Goal: Transaction & Acquisition: Book appointment/travel/reservation

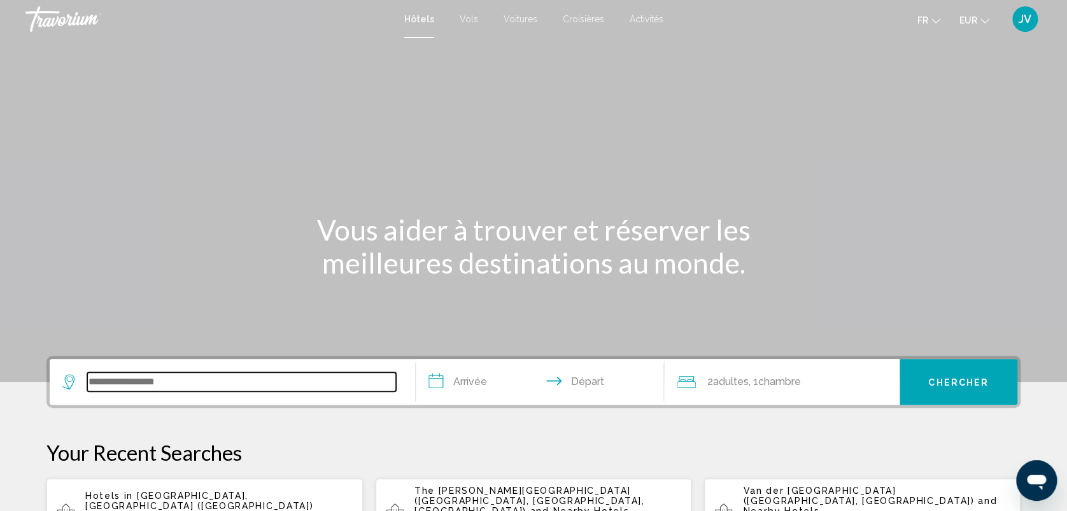
click at [306, 388] on input "Search widget" at bounding box center [241, 382] width 309 height 19
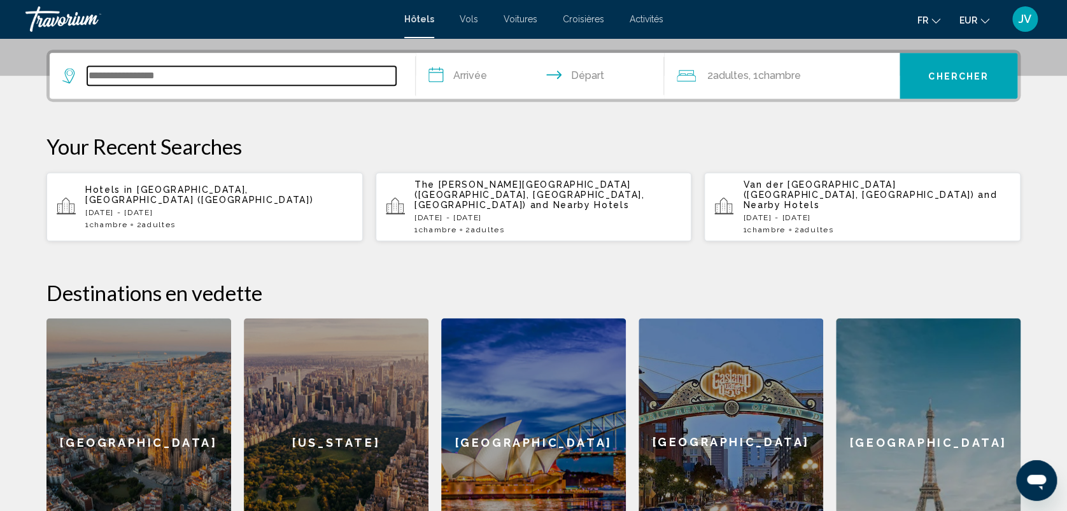
scroll to position [314, 0]
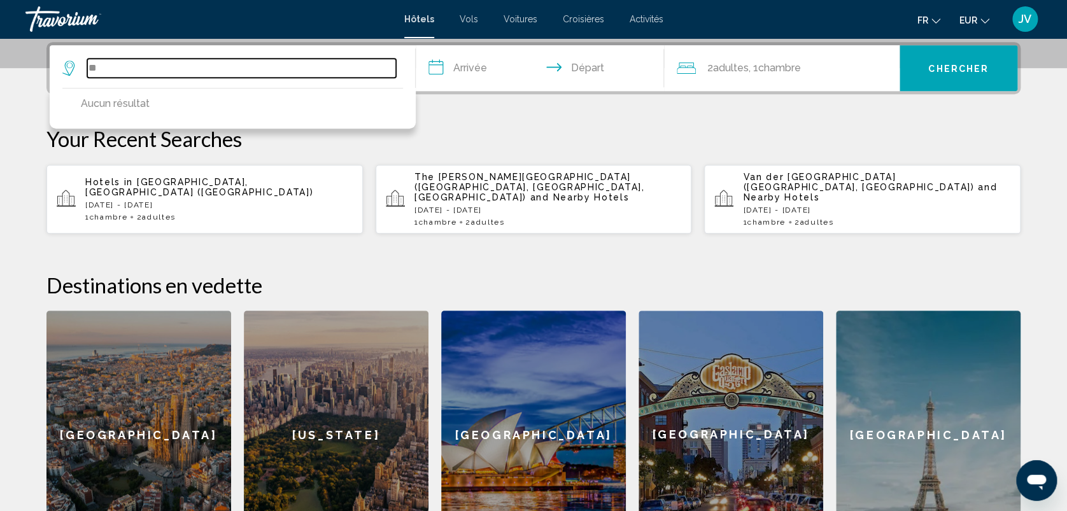
type input "*"
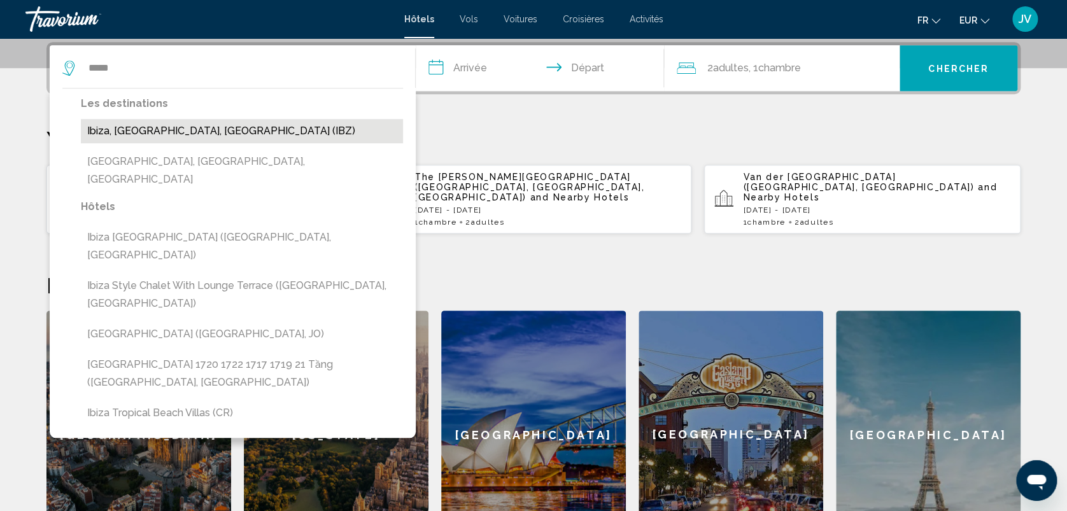
click at [214, 136] on button "Ibiza, [GEOGRAPHIC_DATA], [GEOGRAPHIC_DATA] (IBZ)" at bounding box center [242, 131] width 322 height 24
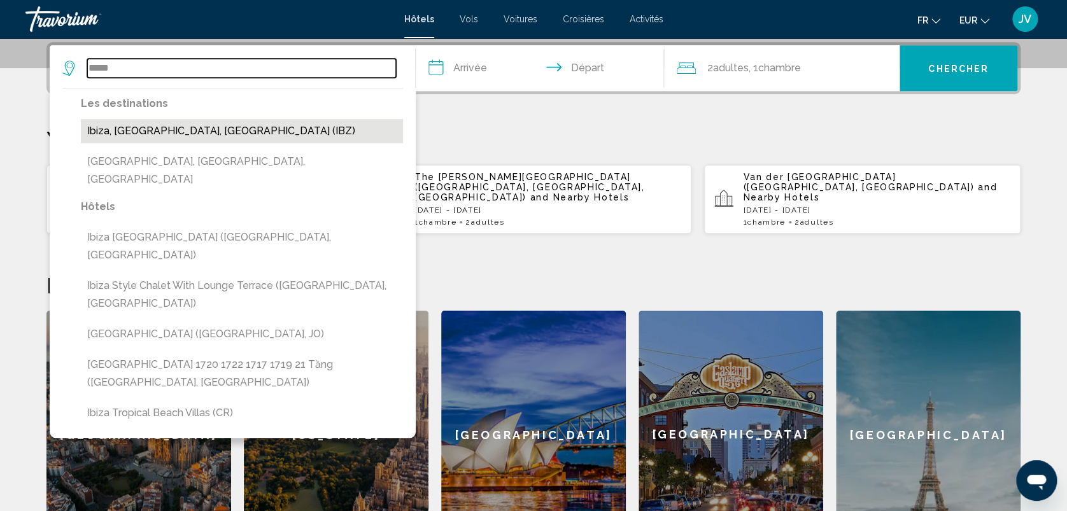
type input "**********"
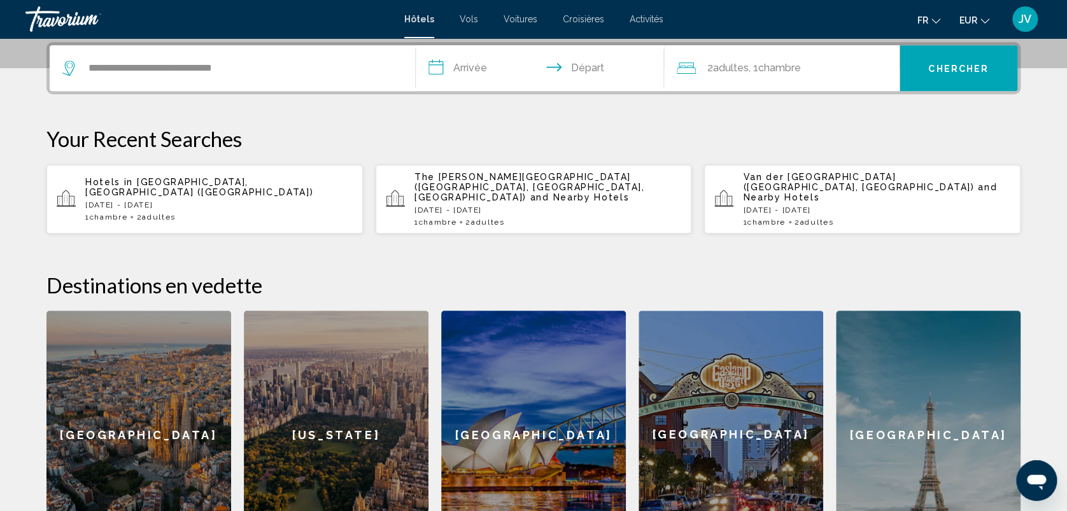
click at [486, 76] on input "**********" at bounding box center [542, 70] width 253 height 50
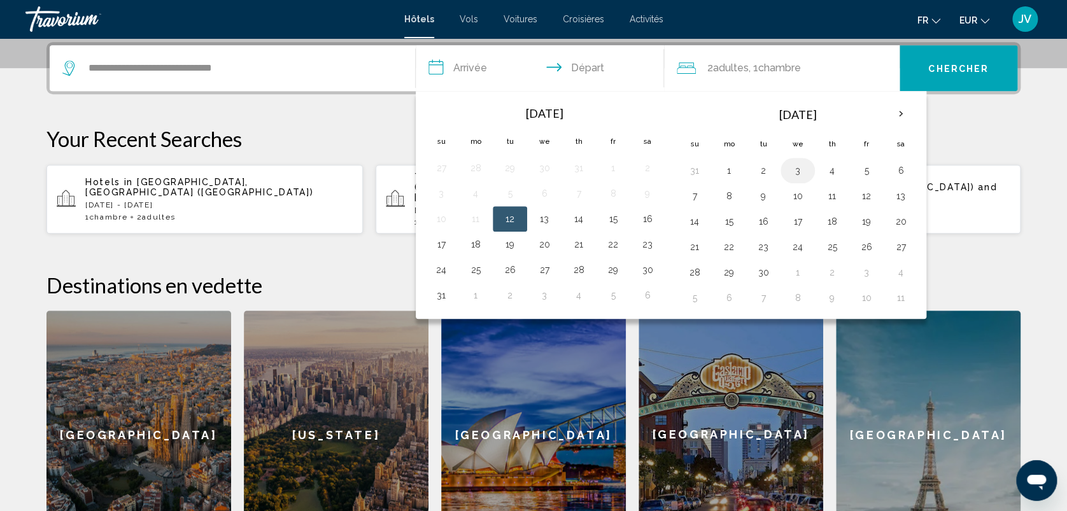
click at [807, 178] on td "3" at bounding box center [798, 170] width 34 height 25
click at [802, 174] on button "3" at bounding box center [798, 171] width 20 height 18
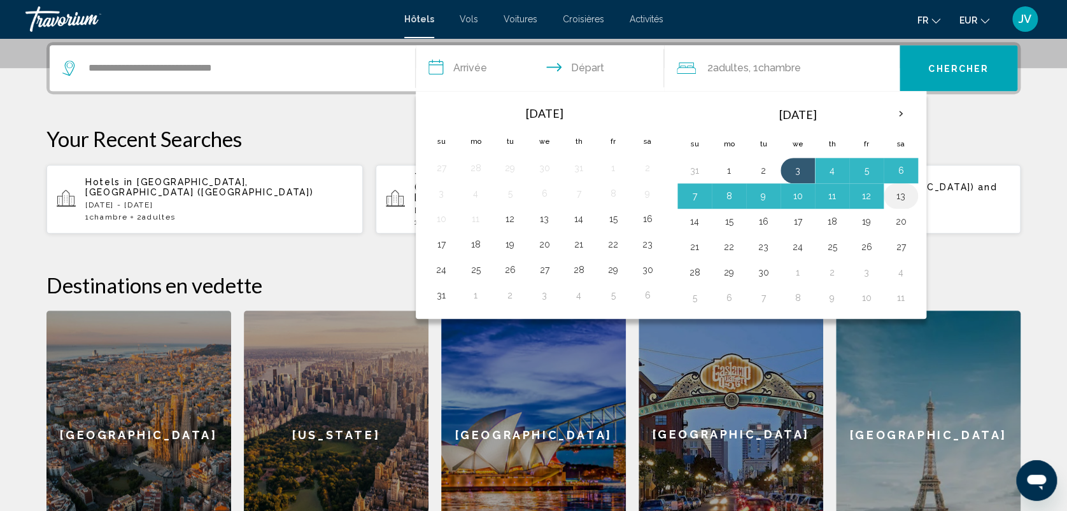
click at [900, 199] on button "13" at bounding box center [901, 196] width 20 height 18
type input "**********"
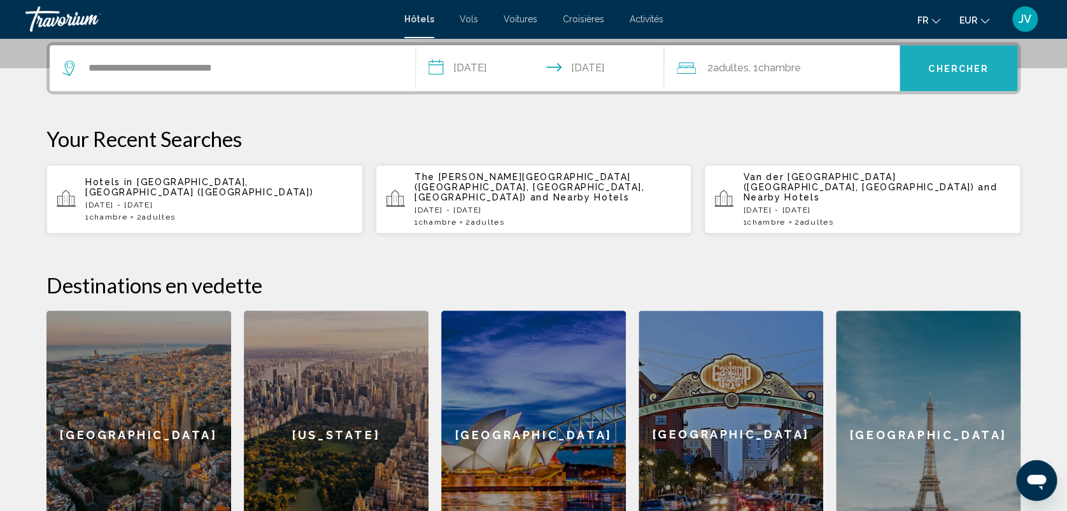
click at [953, 75] on button "Chercher" at bounding box center [959, 68] width 118 height 46
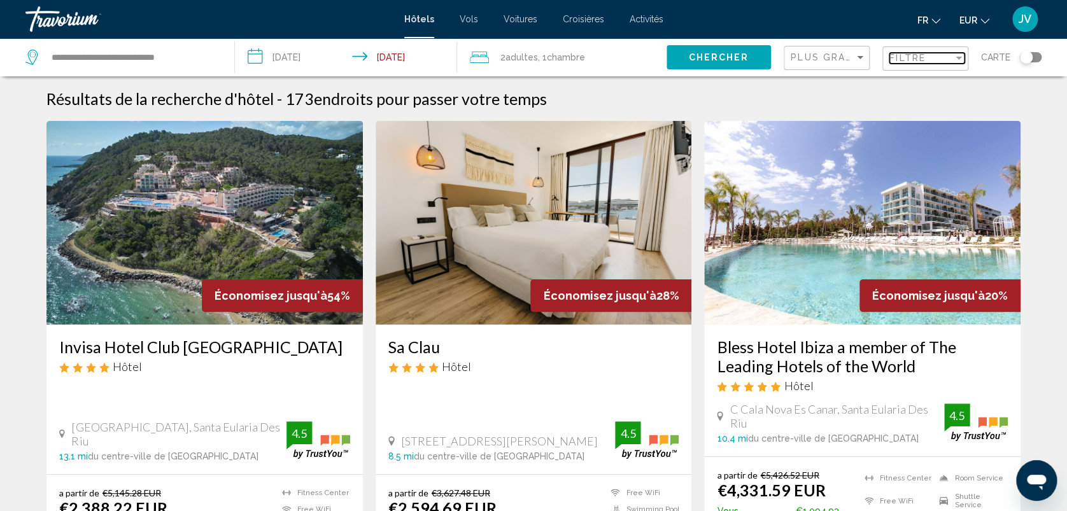
click at [917, 58] on span "Filtre" at bounding box center [908, 58] width 36 height 10
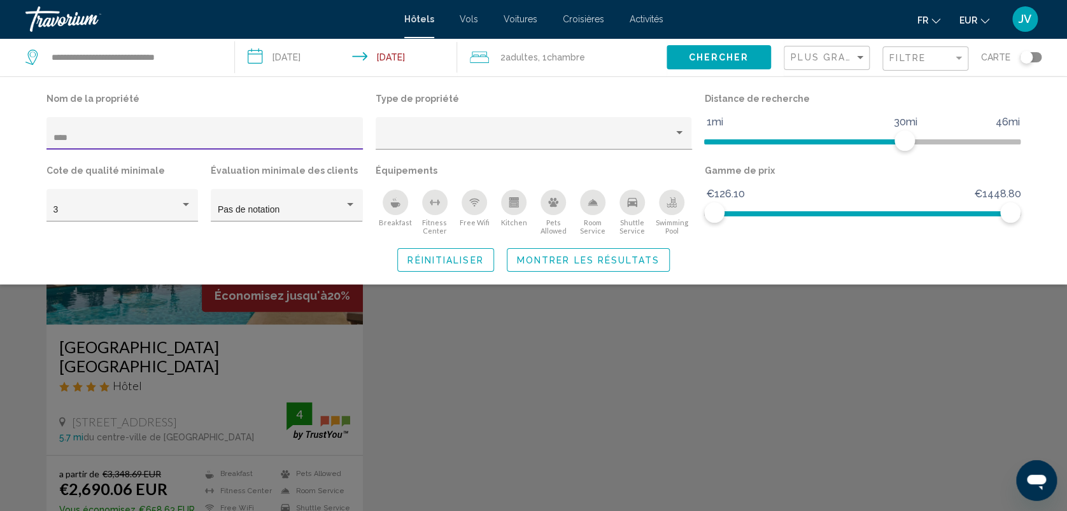
type input "****"
click at [197, 316] on div "Search widget" at bounding box center [533, 351] width 1067 height 320
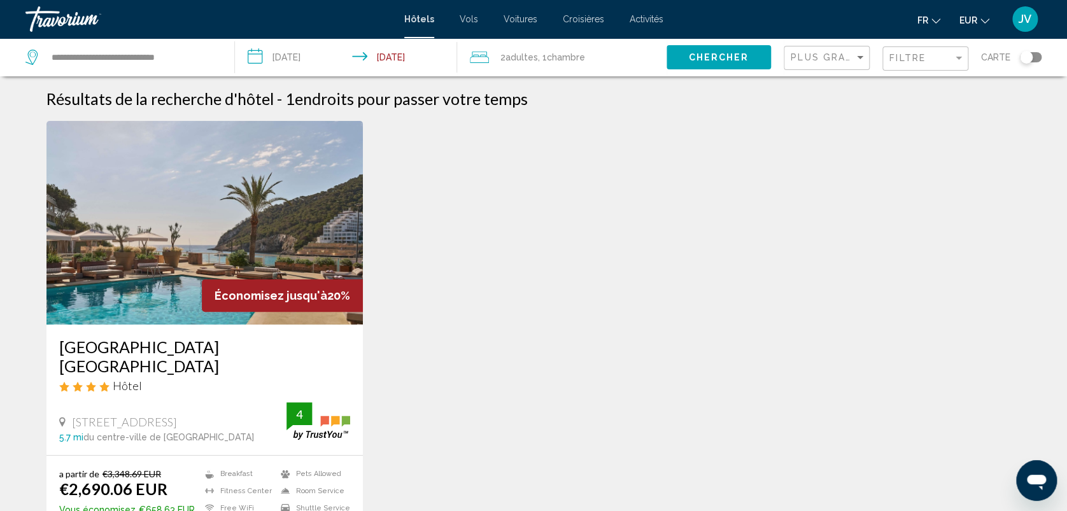
click at [180, 295] on img "Main content" at bounding box center [204, 223] width 316 height 204
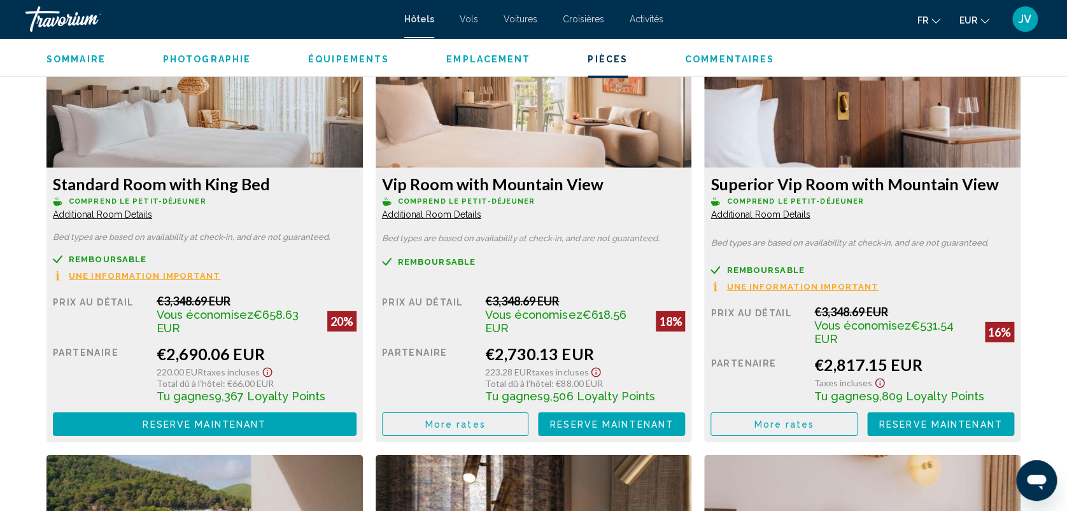
scroll to position [1805, 0]
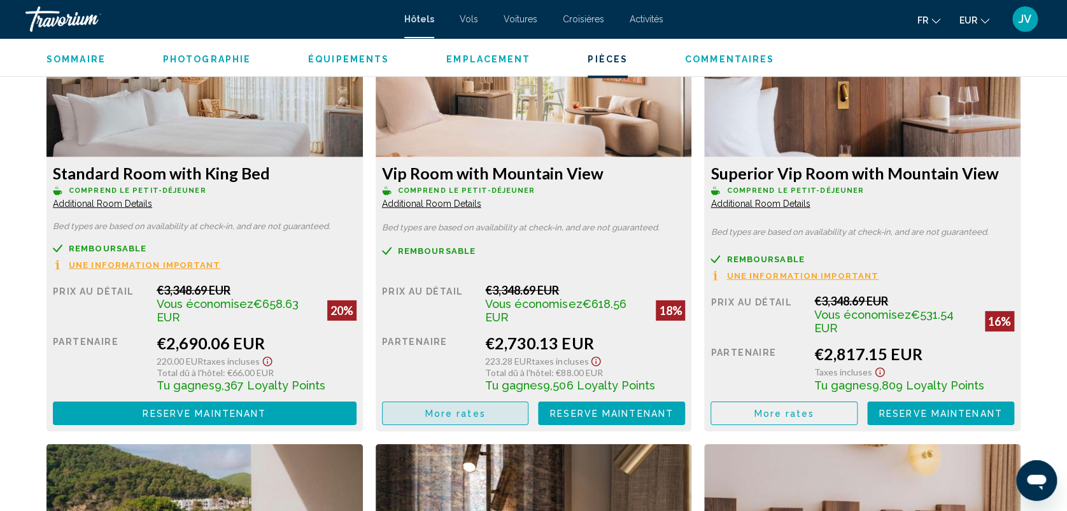
click at [438, 413] on span "More rates" at bounding box center [455, 414] width 60 height 10
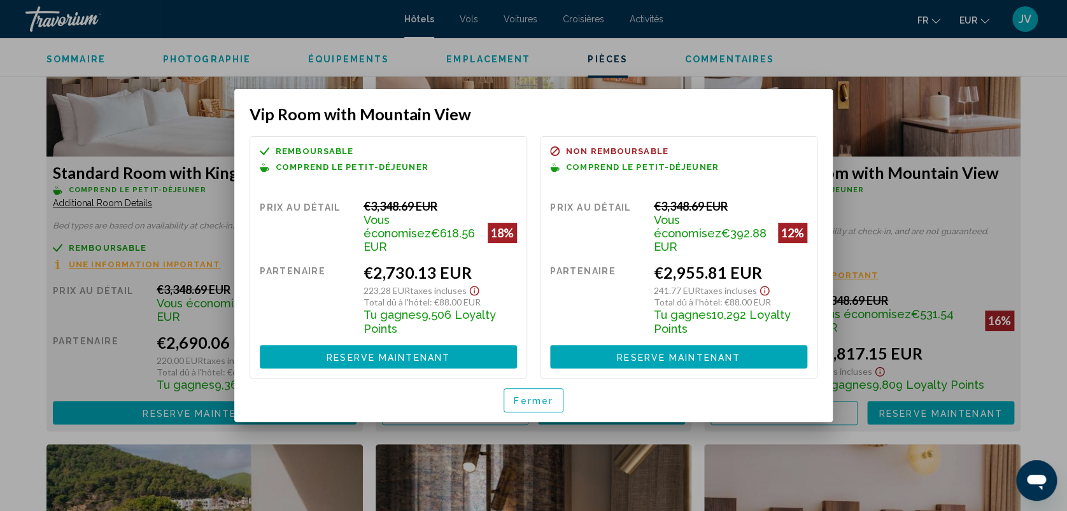
scroll to position [0, 0]
click at [538, 396] on span "Fermer" at bounding box center [533, 401] width 39 height 10
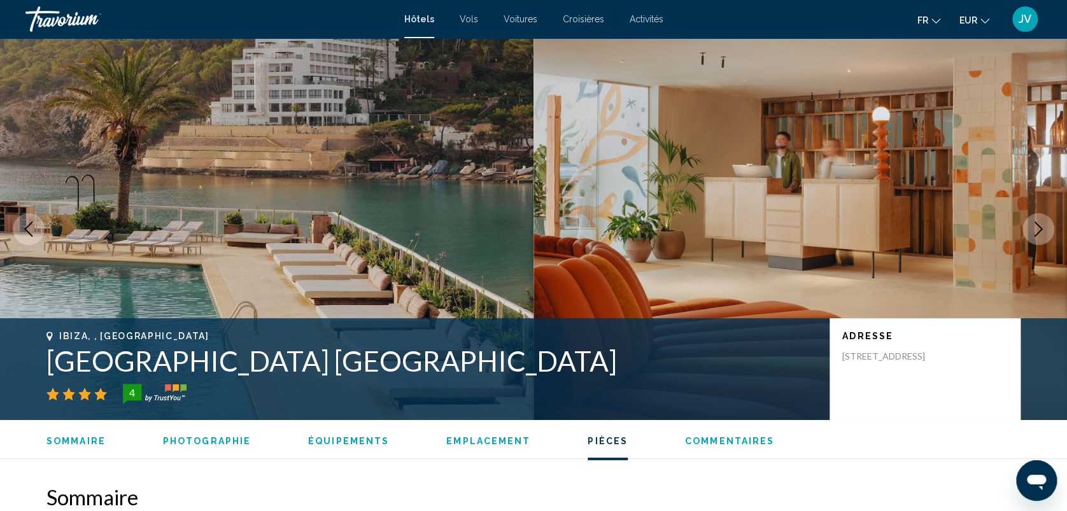
scroll to position [1805, 0]
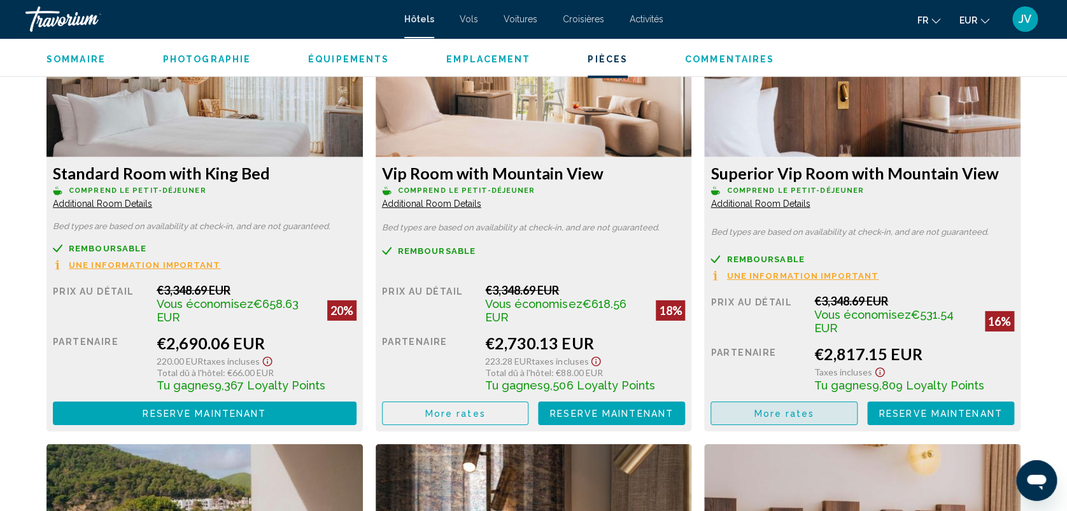
click at [781, 413] on span "More rates" at bounding box center [784, 414] width 60 height 10
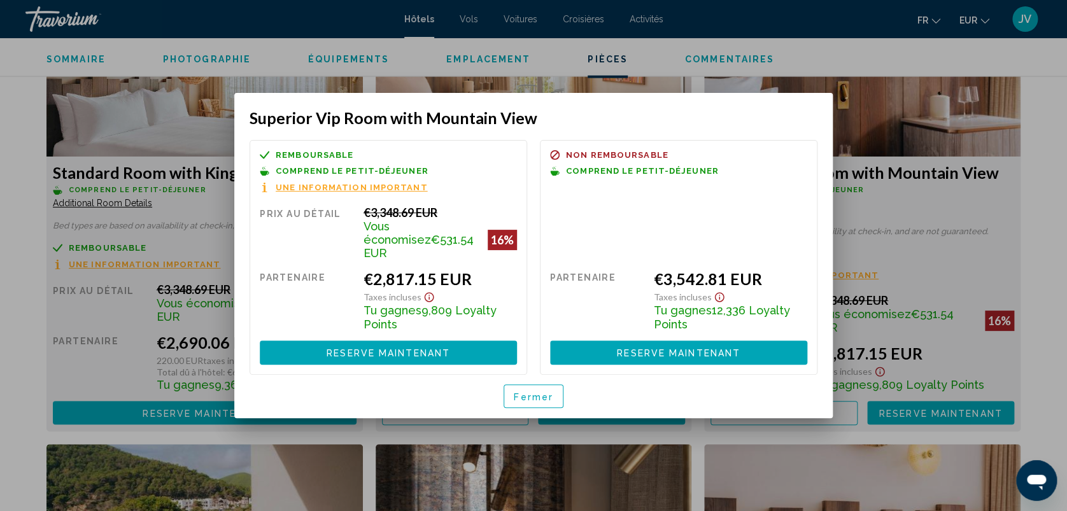
scroll to position [0, 0]
click at [529, 392] on span "Fermer" at bounding box center [533, 397] width 39 height 10
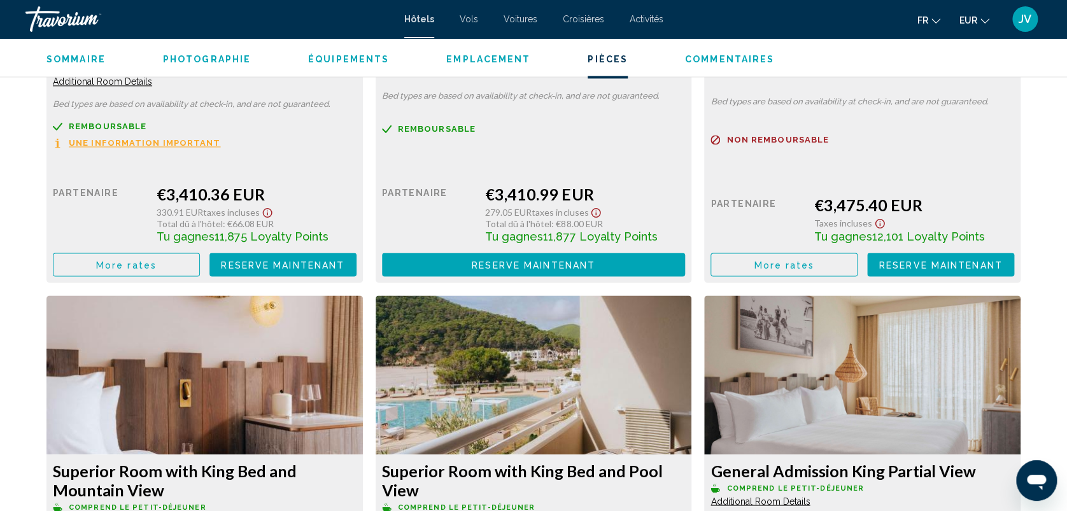
scroll to position [3388, 0]
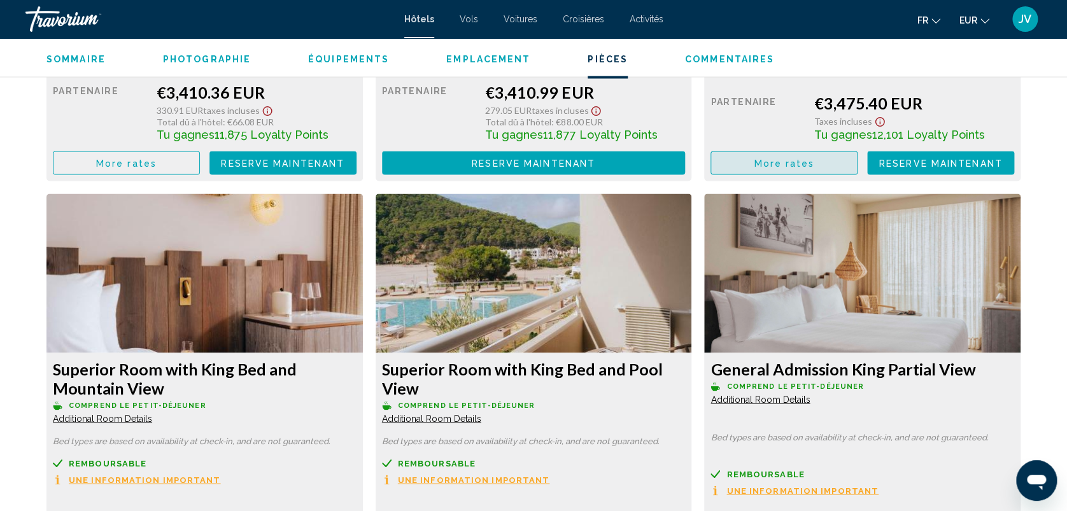
click at [777, 159] on button "More rates" at bounding box center [784, 163] width 147 height 24
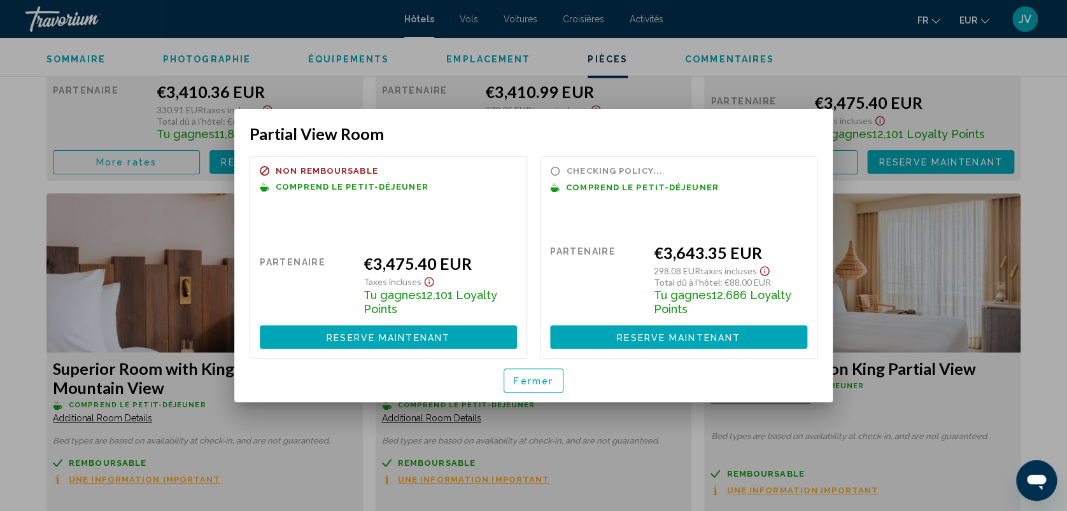
scroll to position [0, 0]
